Goal: Task Accomplishment & Management: Manage account settings

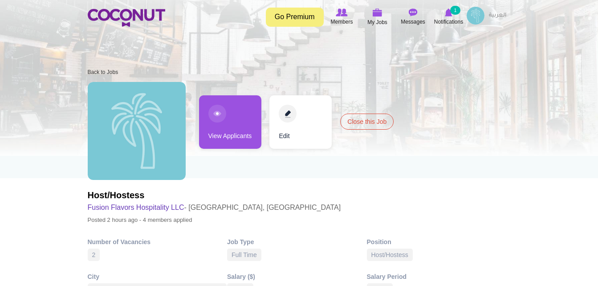
click at [235, 119] on link "View Applicants" at bounding box center [230, 121] width 62 height 53
